Goal: Task Accomplishment & Management: Use online tool/utility

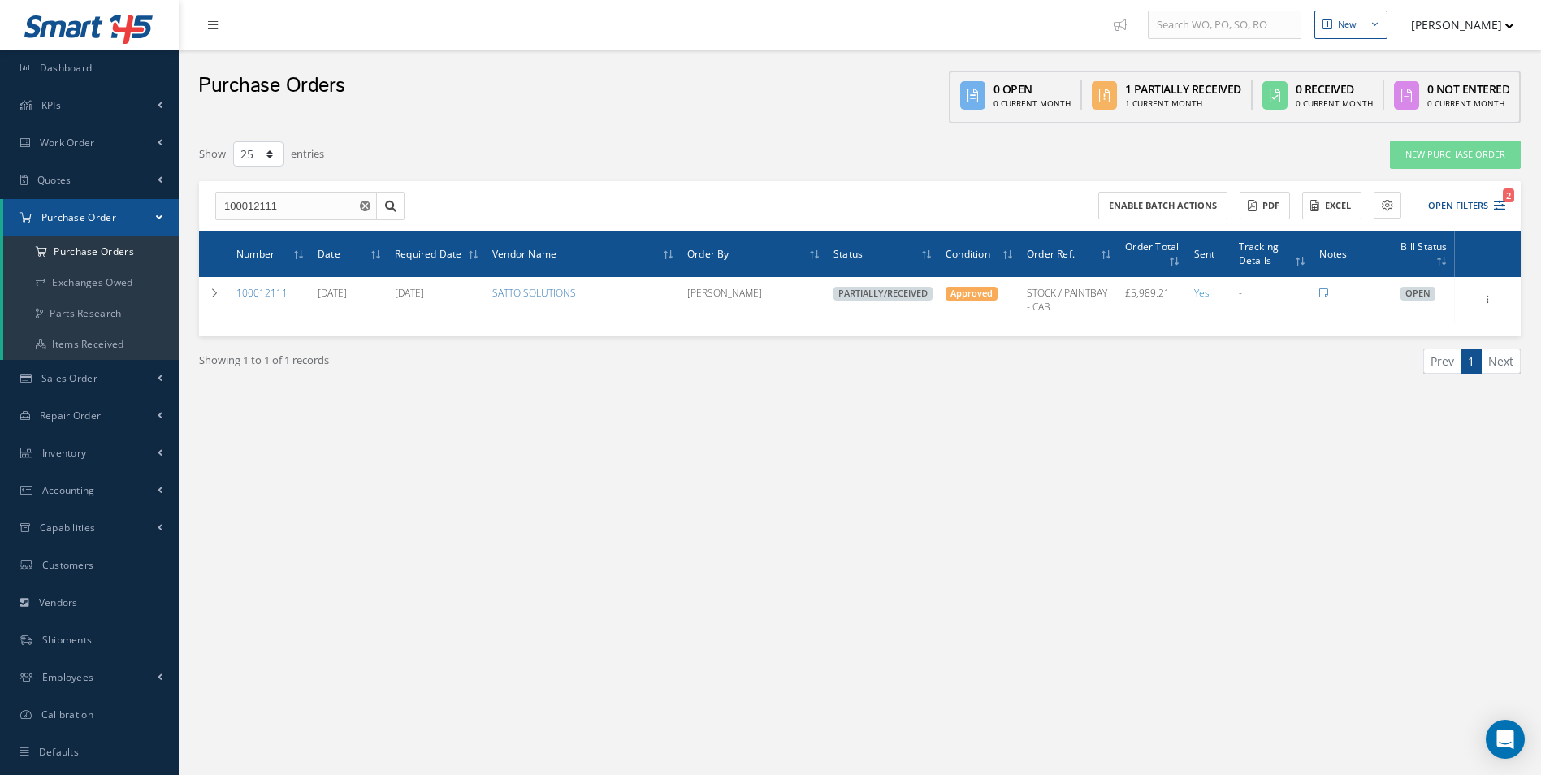
select select "25"
click at [89, 486] on span "Accounting" at bounding box center [68, 490] width 53 height 14
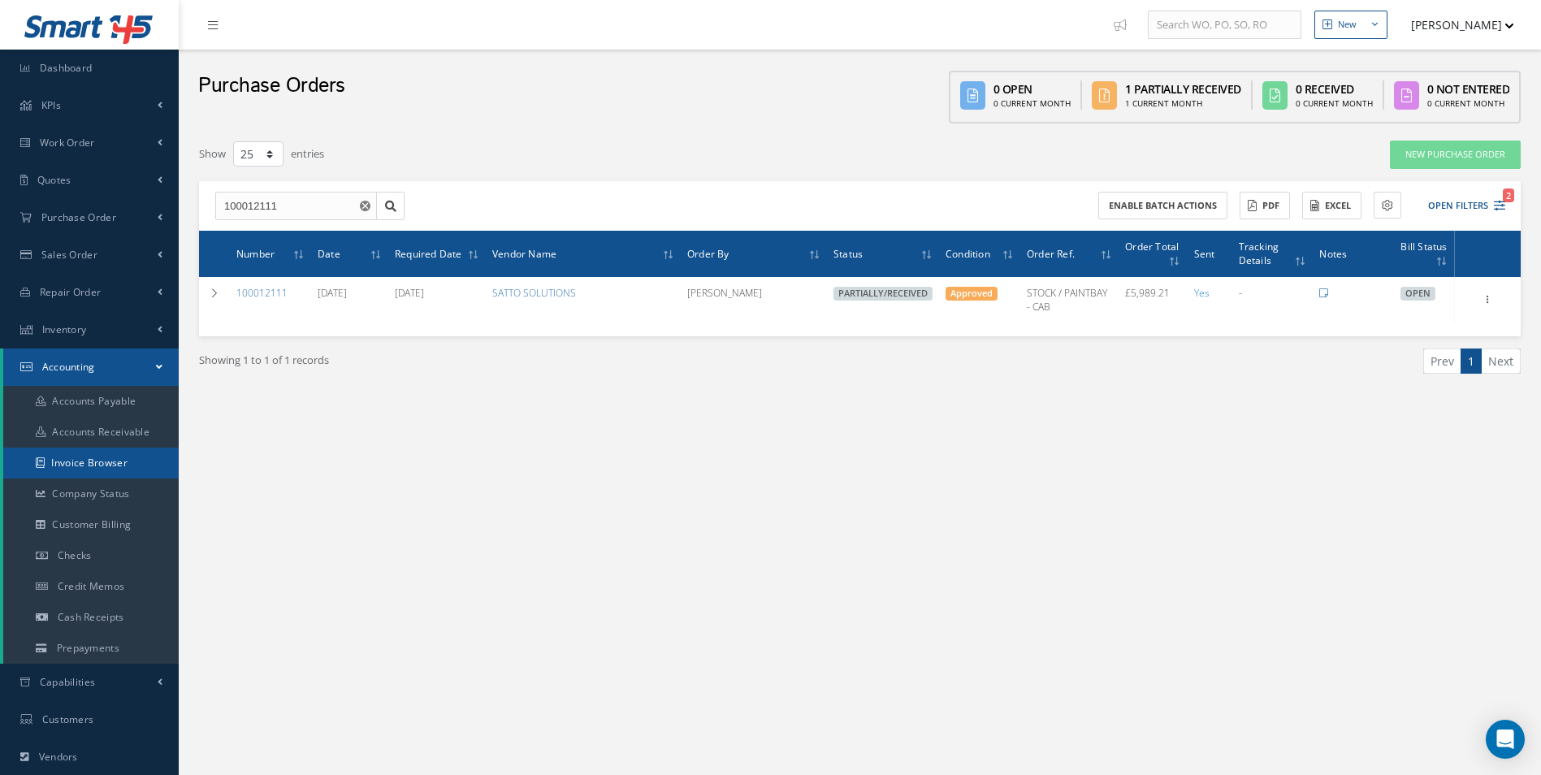
click at [101, 471] on link "Invoice Browser" at bounding box center [90, 463] width 175 height 31
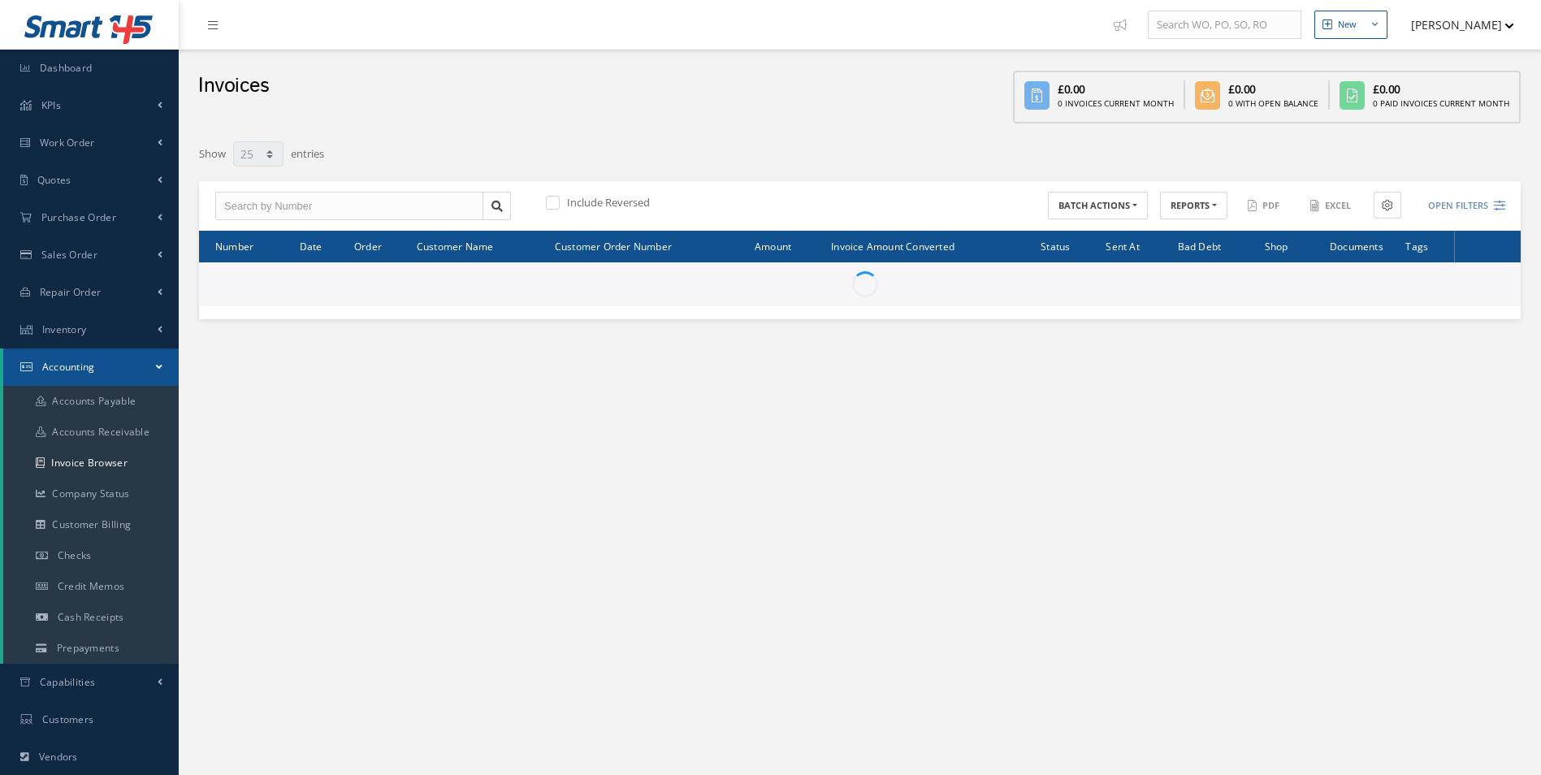
select select "25"
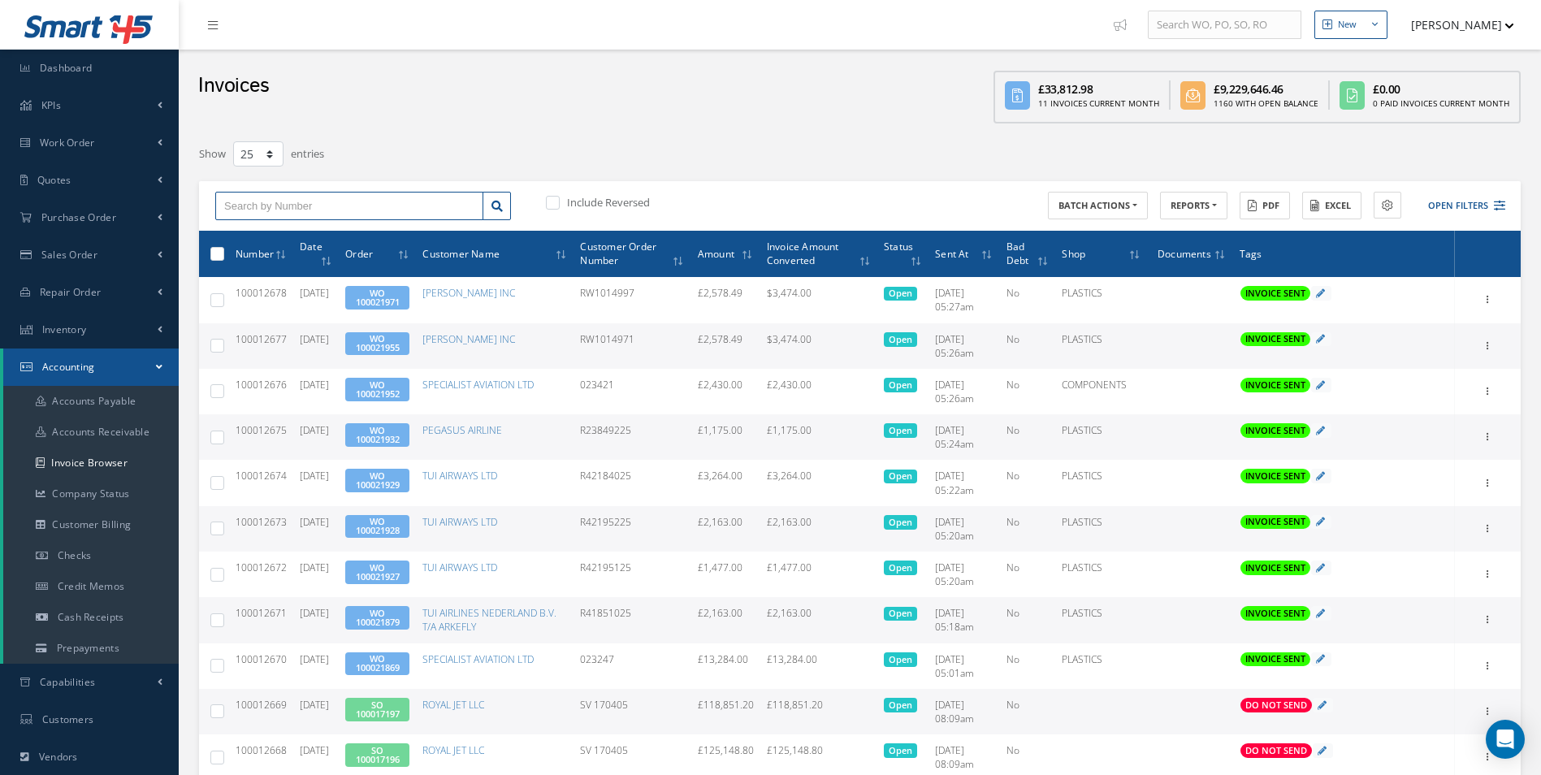
click at [311, 206] on input "text" at bounding box center [349, 206] width 268 height 29
type input "100012394"
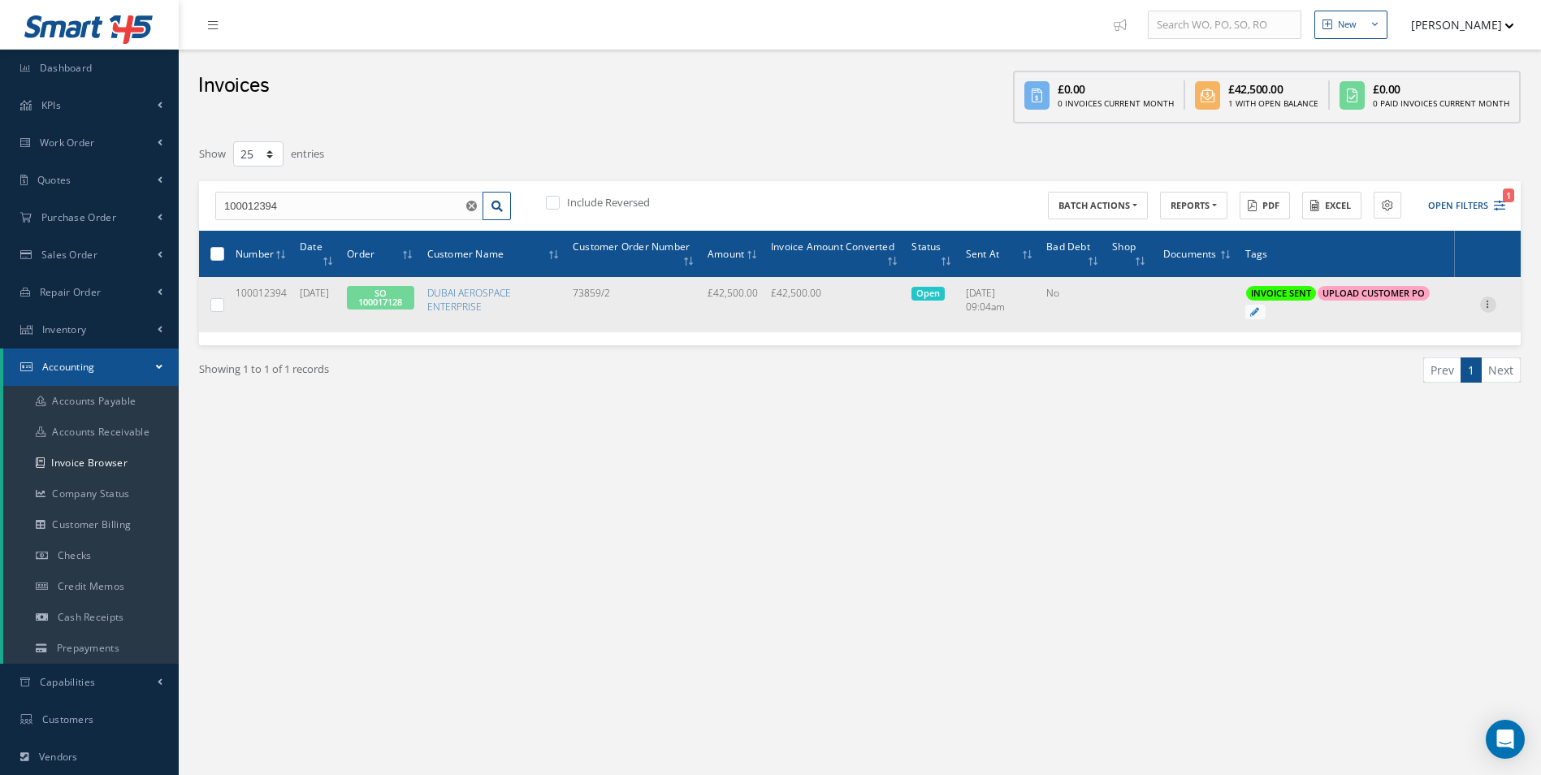
click at [1489, 310] on div at bounding box center [1488, 304] width 16 height 16
click at [1397, 322] on link "Print" at bounding box center [1413, 315] width 128 height 21
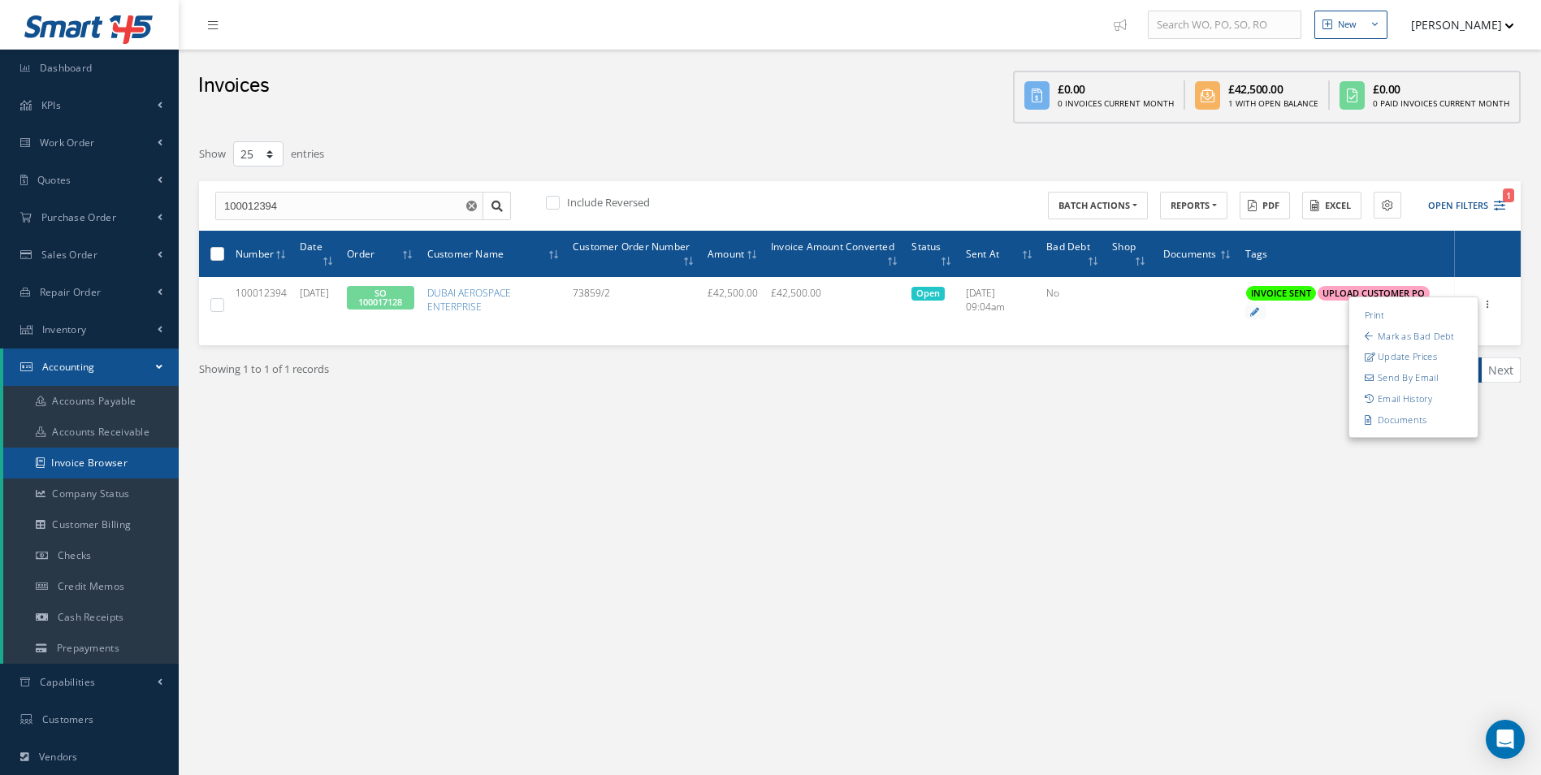
click at [128, 458] on link "Invoice Browser" at bounding box center [90, 463] width 175 height 31
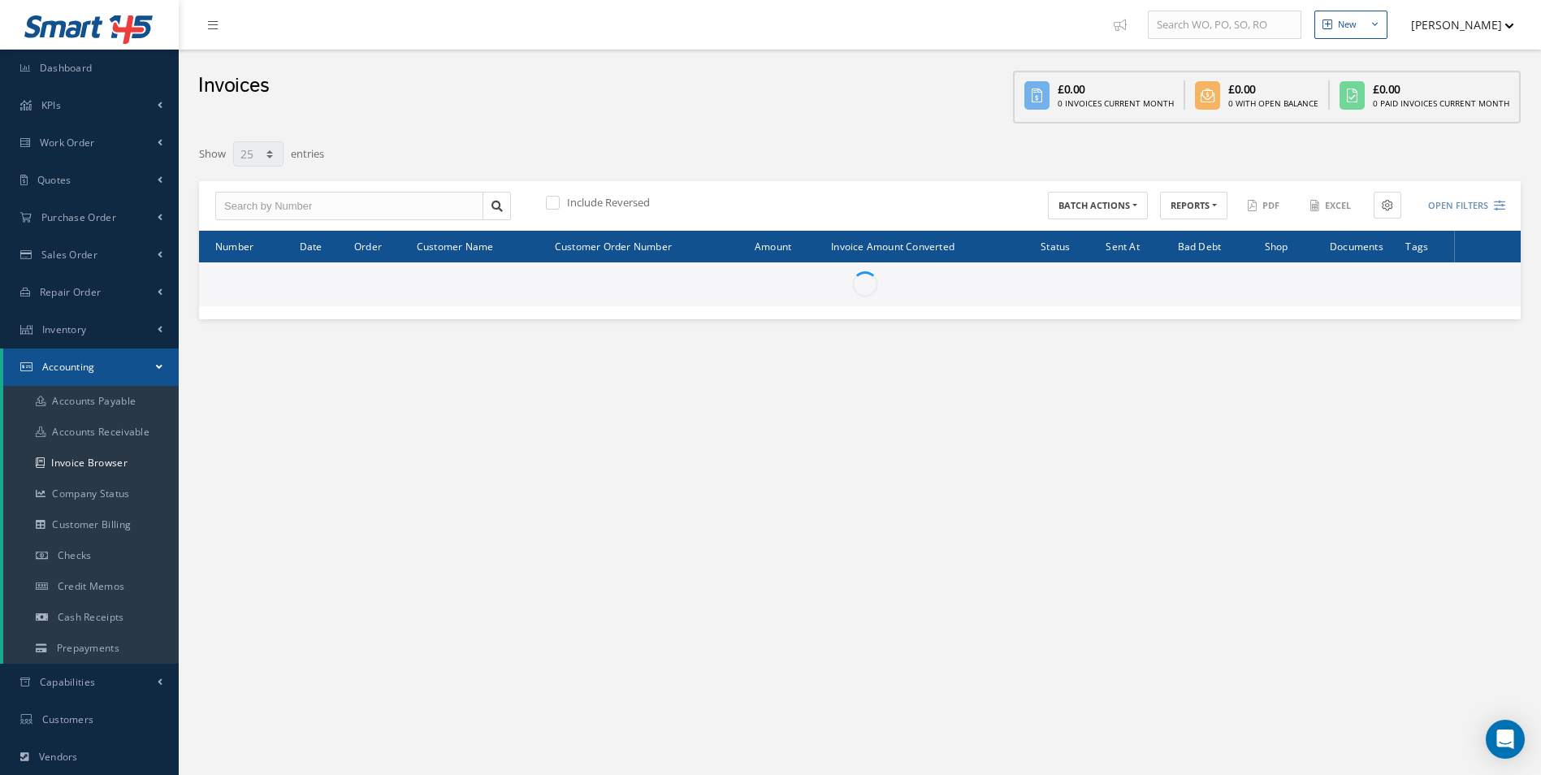
select select "25"
